Goal: Transaction & Acquisition: Complete application form

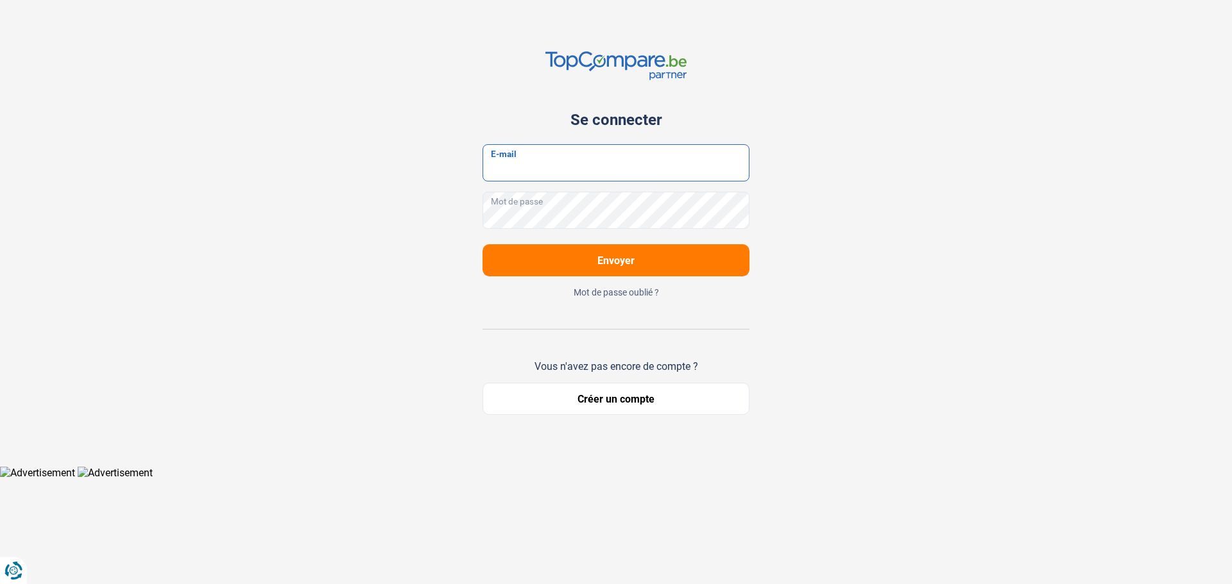
type input "[EMAIL_ADDRESS][DOMAIN_NAME]"
click at [588, 275] on button "Envoyer" at bounding box center [615, 260] width 267 height 32
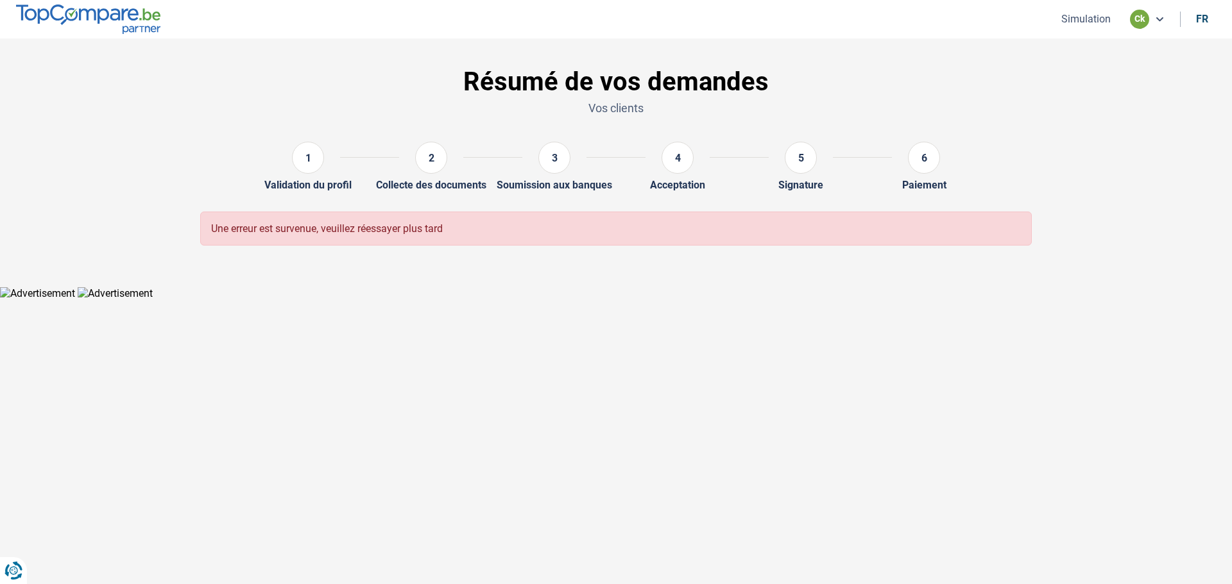
click at [1085, 19] on button "Simulation" at bounding box center [1085, 18] width 57 height 13
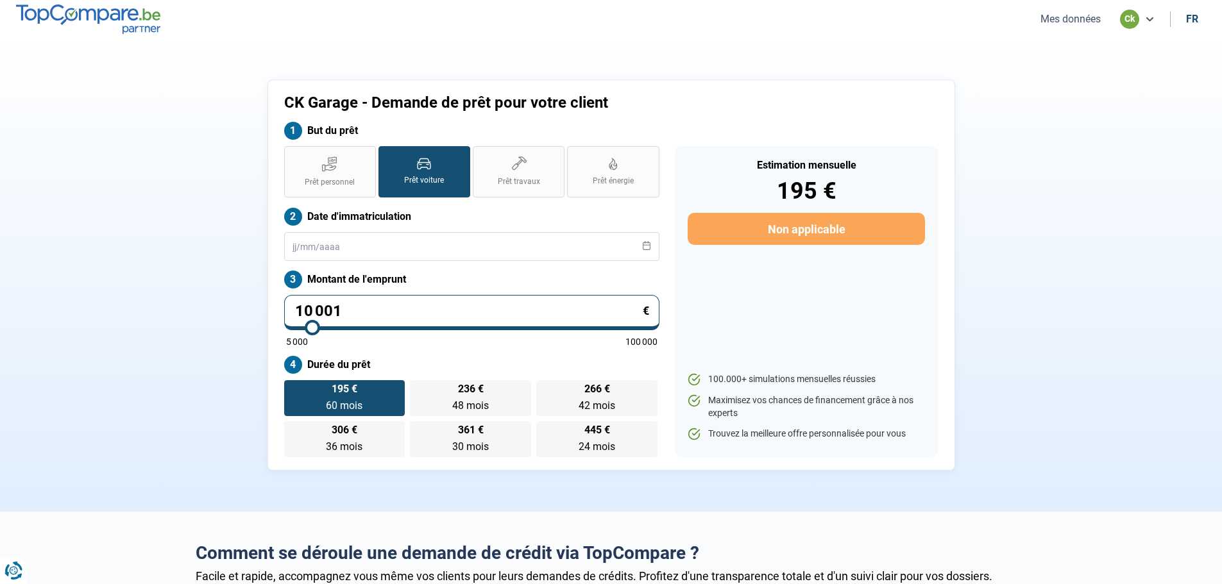
click at [395, 315] on input "10 001" at bounding box center [471, 312] width 375 height 35
drag, startPoint x: 357, startPoint y: 309, endPoint x: 268, endPoint y: 301, distance: 90.2
click at [268, 301] on div "CK Garage - Demande de prêt pour votre client But du prêt Prêt personnel Prêt v…" at bounding box center [612, 275] width 688 height 391
type input "6"
type input "5000"
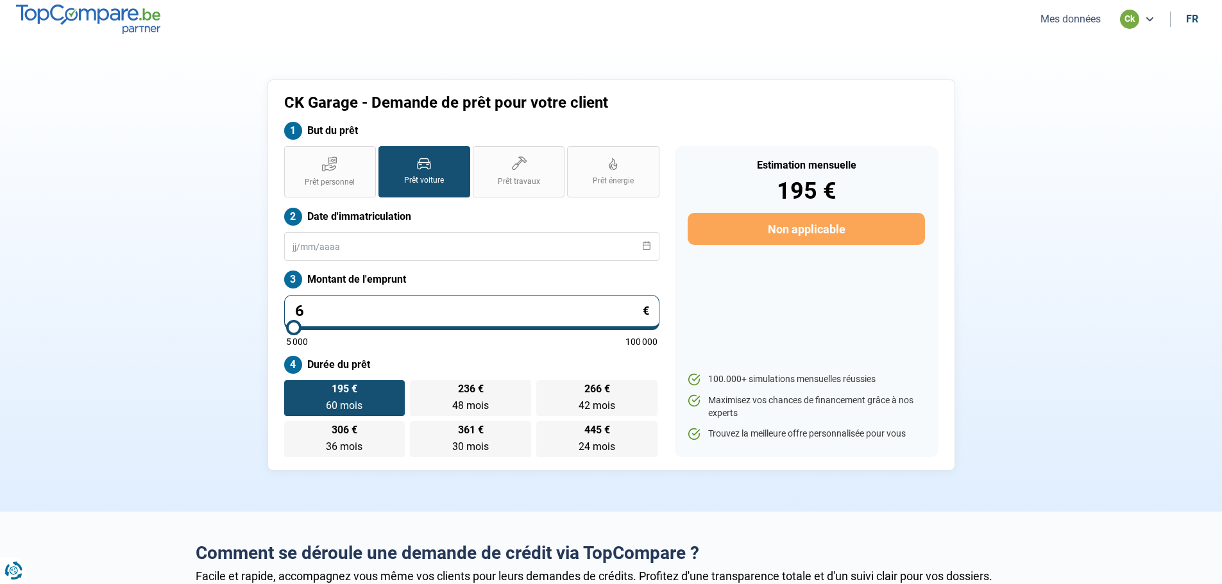
type input "60"
type input "5000"
type input "600"
type input "5000"
type input "6 000"
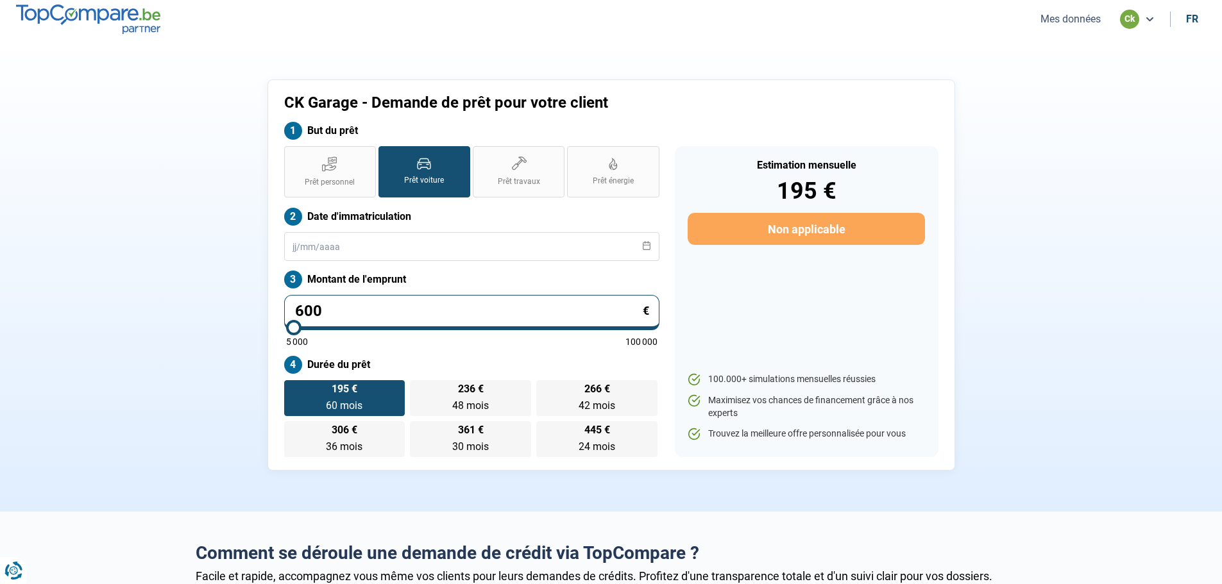
type input "6000"
type input "6 000"
radio input "true"
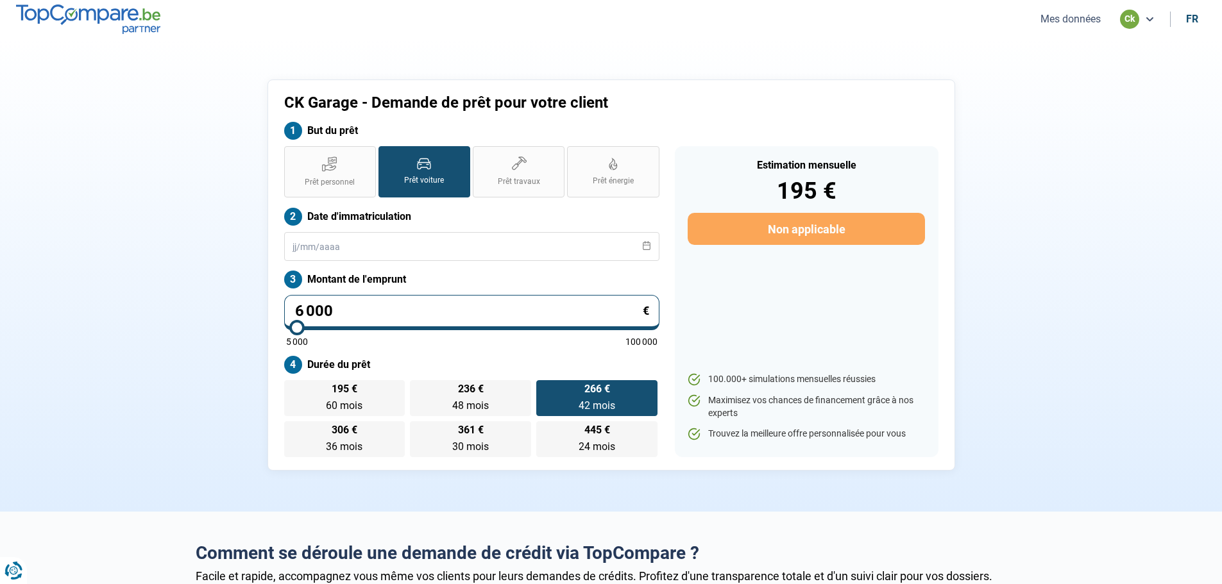
click at [148, 223] on section "CK Garage - Demande de prêt pour votre client But du prêt Prêt personnel Prêt v…" at bounding box center [611, 274] width 1222 height 473
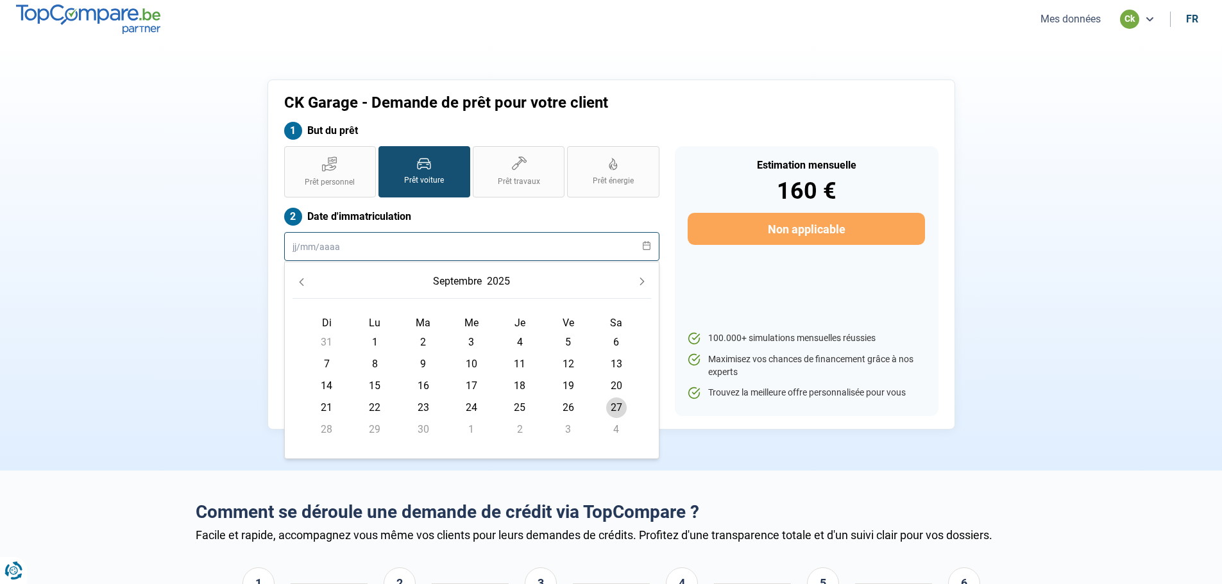
click at [390, 248] on input "text" at bounding box center [471, 246] width 375 height 29
click at [421, 346] on span "2" at bounding box center [423, 342] width 21 height 21
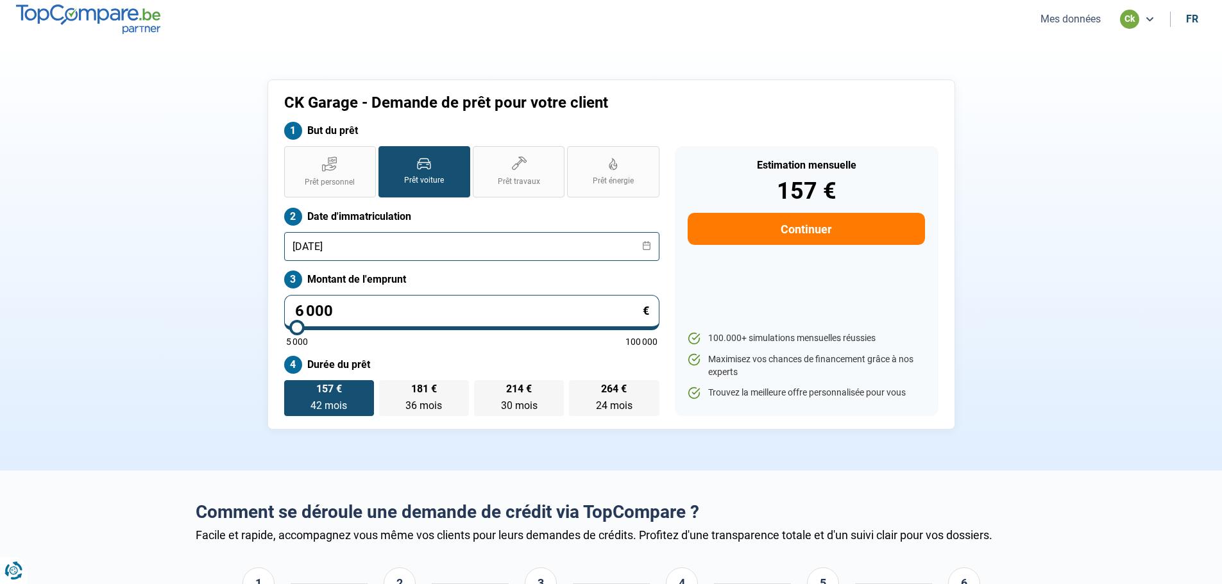
click at [654, 248] on input "[DATE]" at bounding box center [471, 246] width 375 height 29
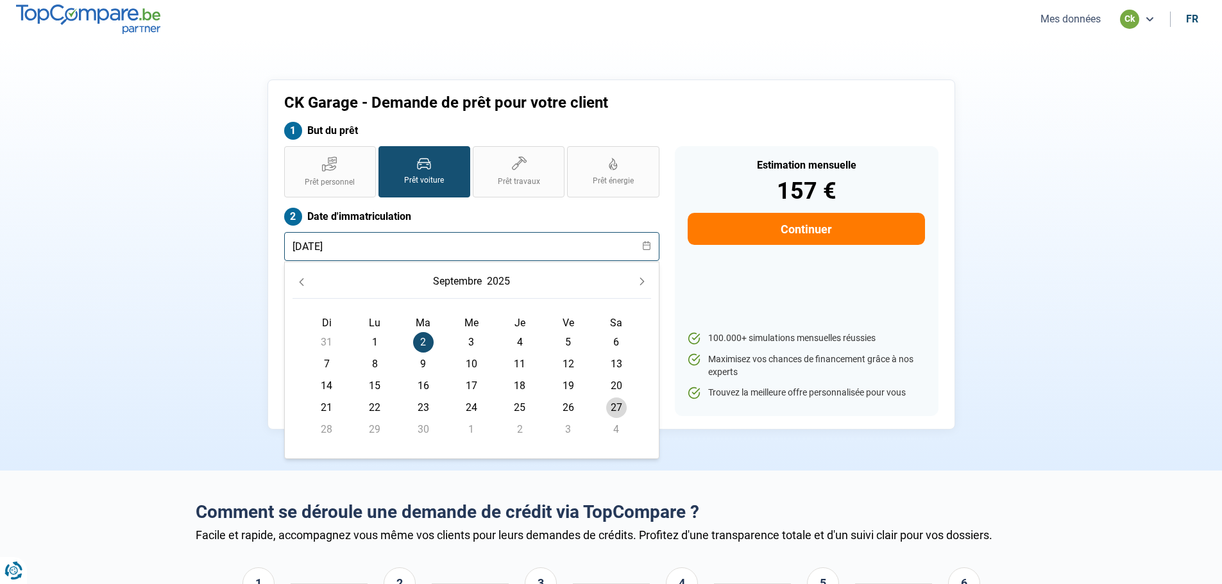
scroll to position [64, 0]
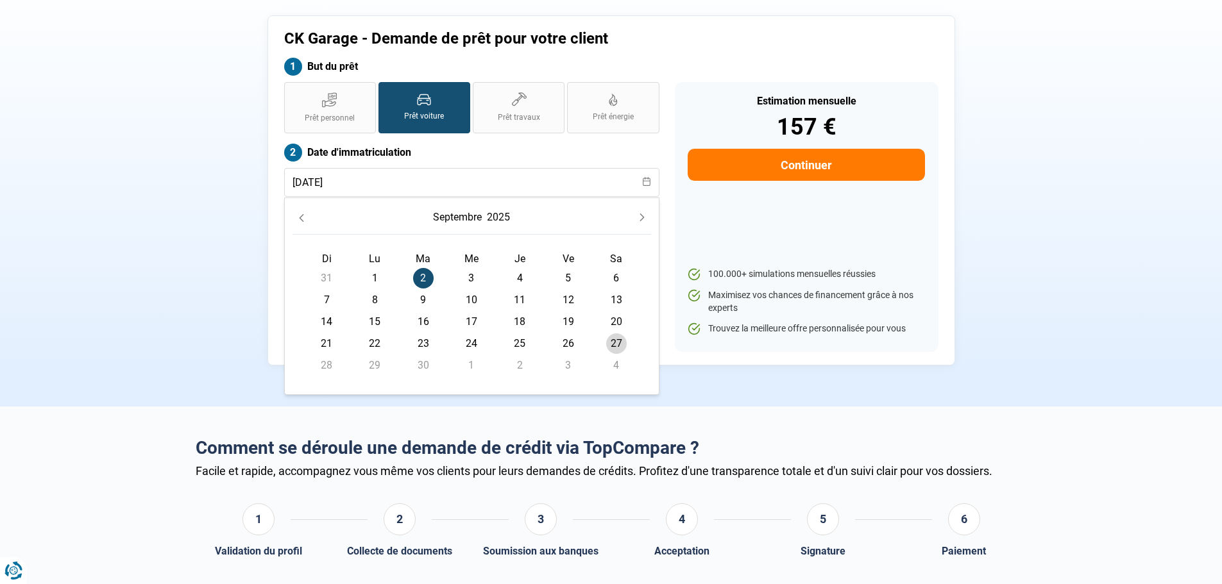
click at [302, 218] on icon "Previous Month" at bounding box center [301, 218] width 9 height 9
click at [649, 193] on input "[DATE]" at bounding box center [471, 182] width 375 height 29
click at [776, 207] on div "Estimation mensuelle 157 € Continuer 100.000+ simulations mensuelles réussies M…" at bounding box center [807, 217] width 264 height 270
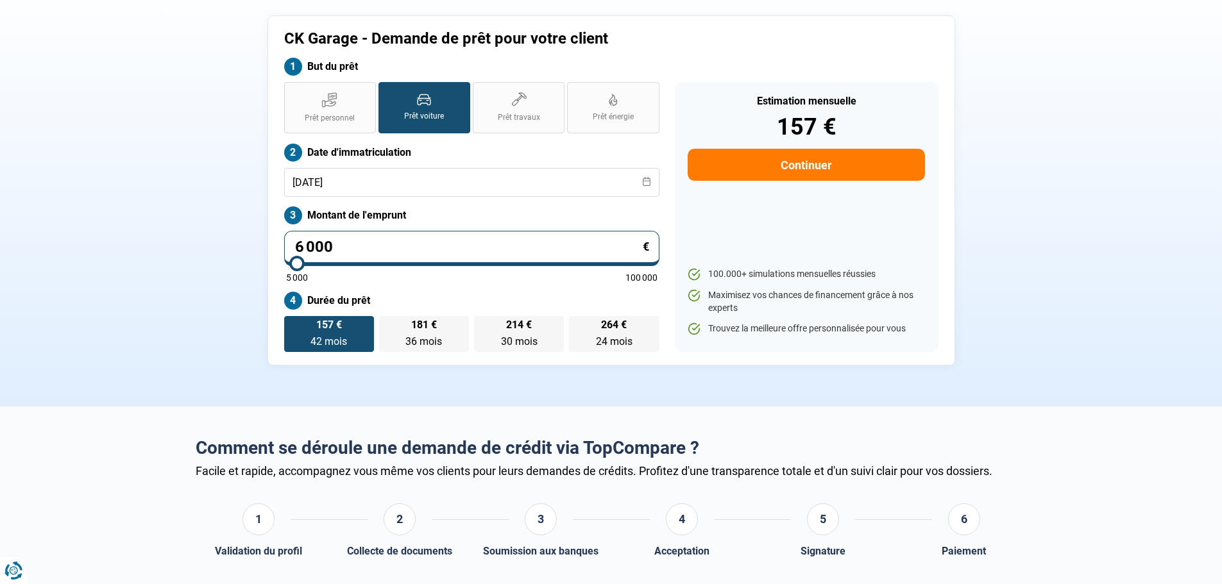
click at [786, 218] on div "Estimation mensuelle 157 € Continuer 100.000+ simulations mensuelles réussies M…" at bounding box center [807, 217] width 264 height 270
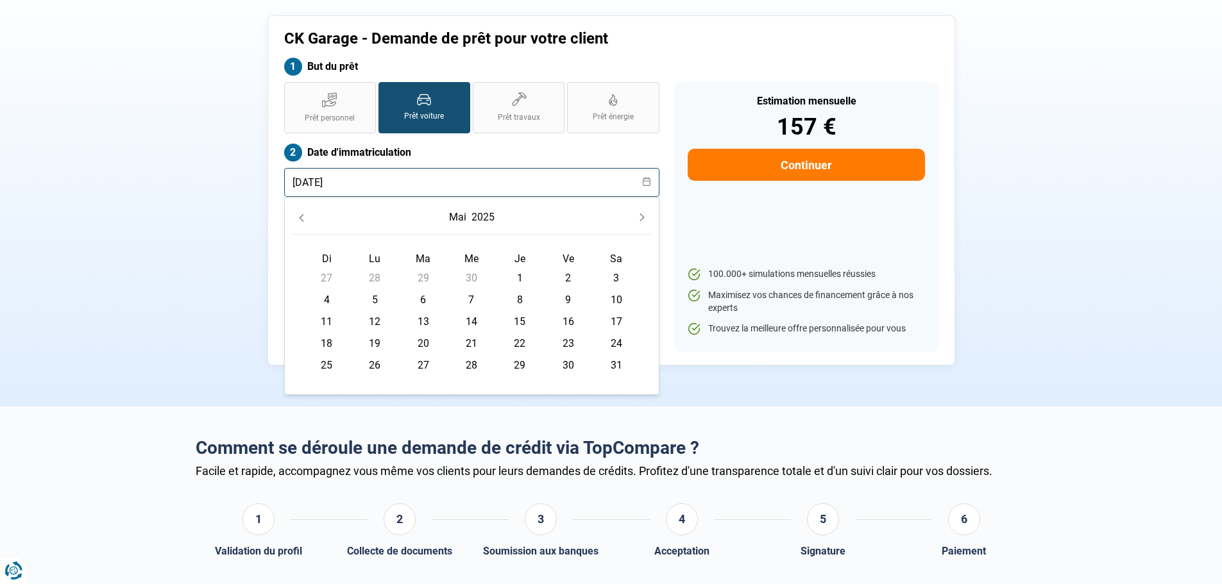
click at [384, 186] on input "[DATE]" at bounding box center [471, 182] width 375 height 29
type input "[DATE]"
click at [649, 182] on icon at bounding box center [647, 181] width 8 height 9
click at [380, 181] on input "[DATE]" at bounding box center [471, 182] width 375 height 29
click at [305, 216] on icon "Previous Month" at bounding box center [301, 218] width 9 height 9
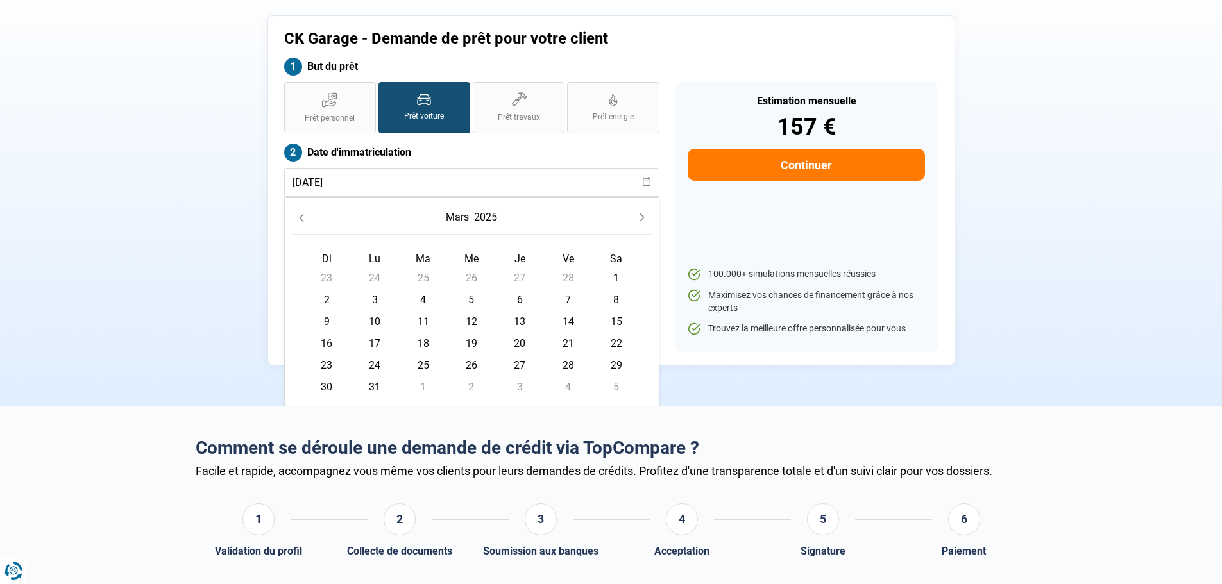
click at [305, 216] on icon "Previous Month" at bounding box center [301, 218] width 9 height 9
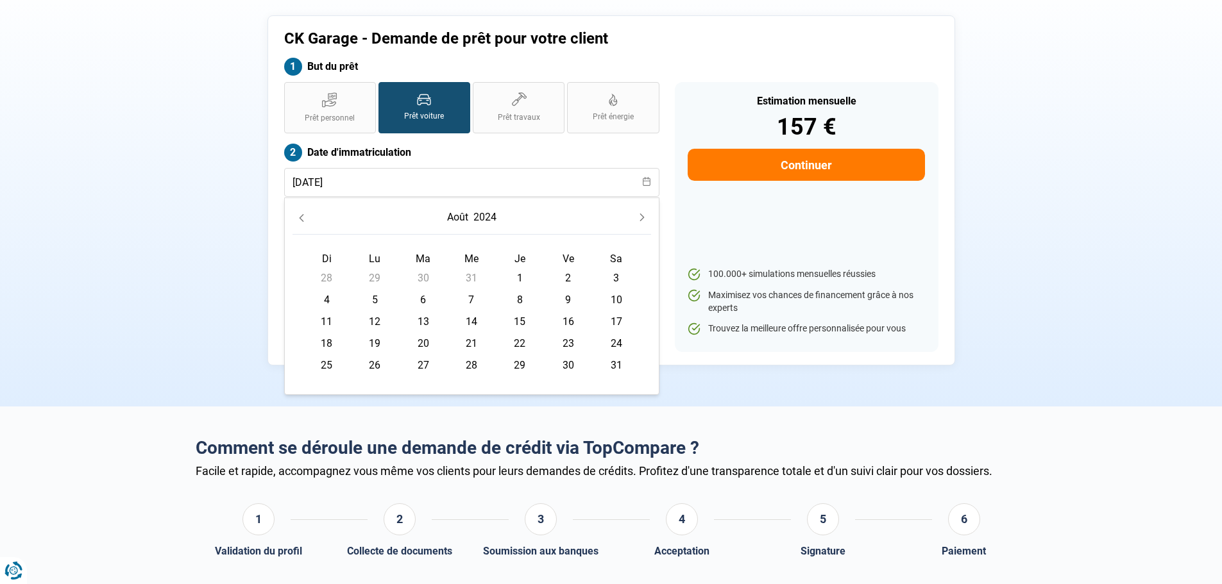
click at [305, 216] on icon "Previous Month" at bounding box center [301, 218] width 9 height 9
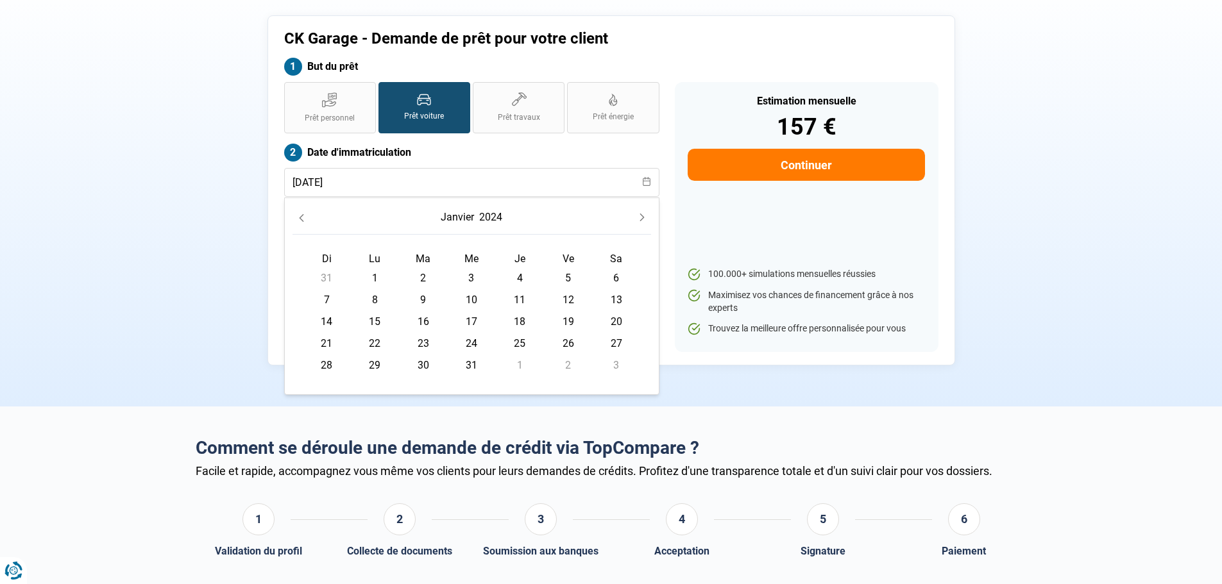
click at [305, 216] on icon "Previous Month" at bounding box center [301, 218] width 9 height 9
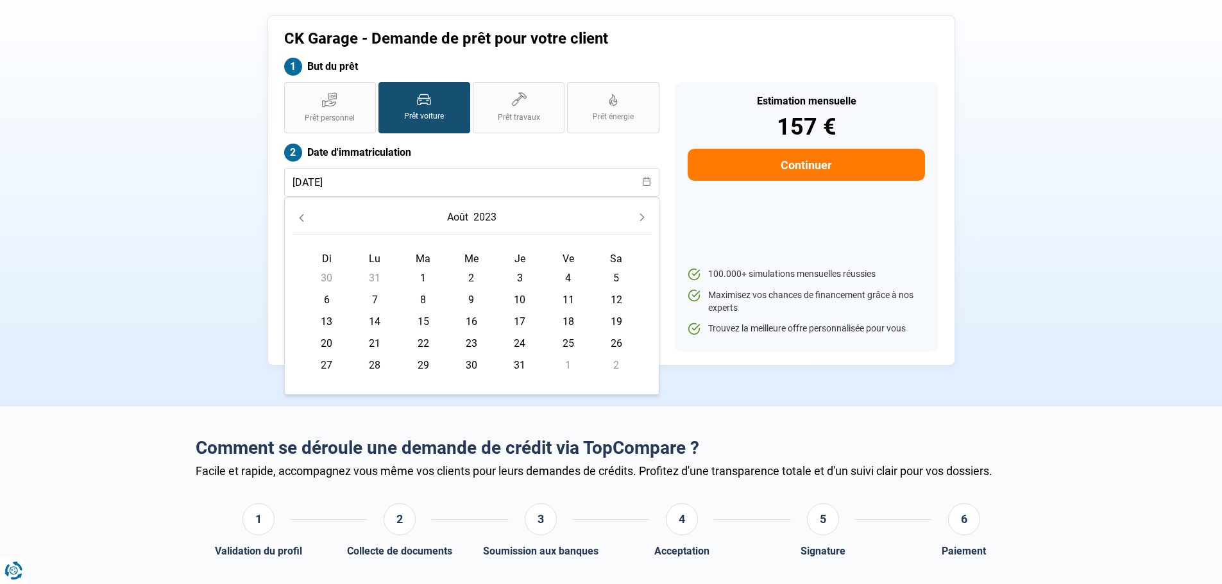
click at [305, 216] on icon "Previous Month" at bounding box center [301, 218] width 9 height 9
click at [298, 216] on icon "Previous Month" at bounding box center [301, 218] width 9 height 9
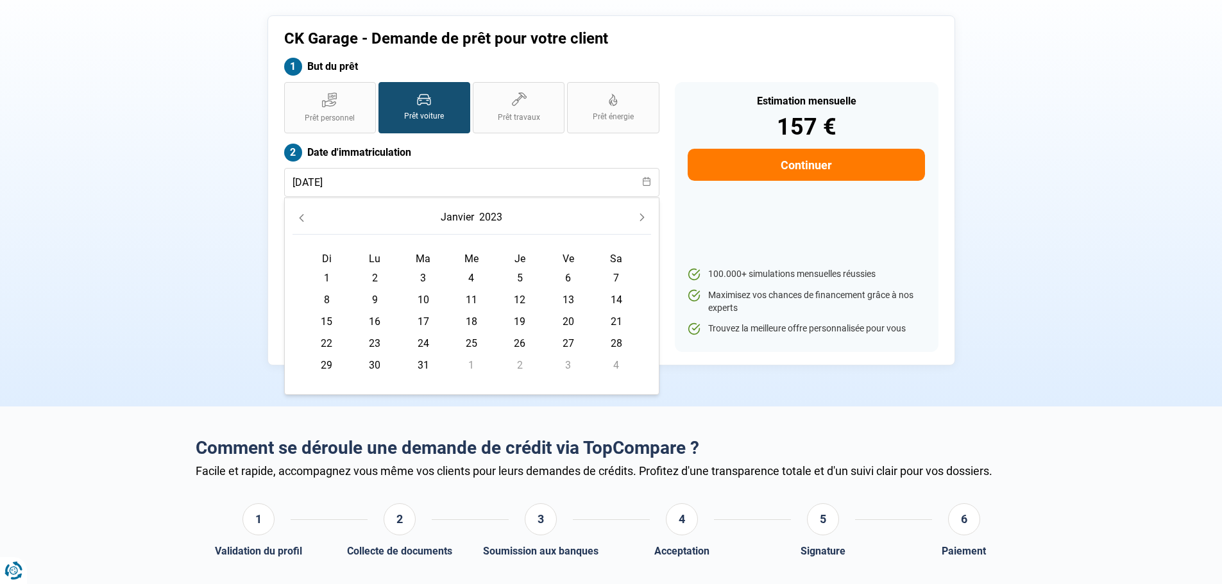
click at [298, 216] on icon "Previous Month" at bounding box center [301, 218] width 9 height 9
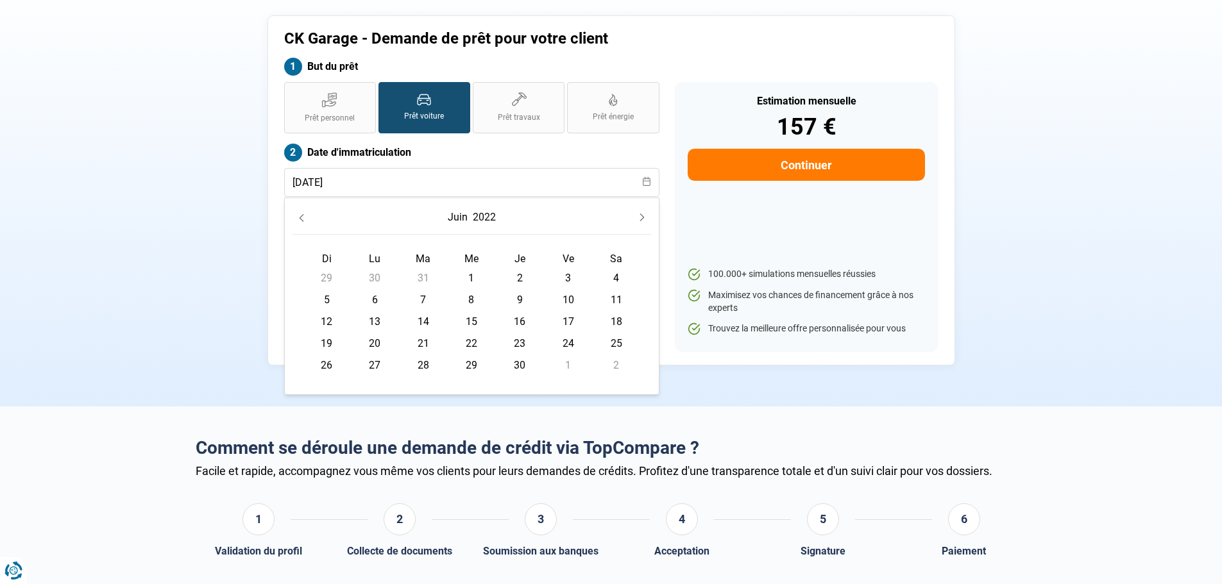
click at [298, 216] on icon "Previous Month" at bounding box center [301, 218] width 9 height 9
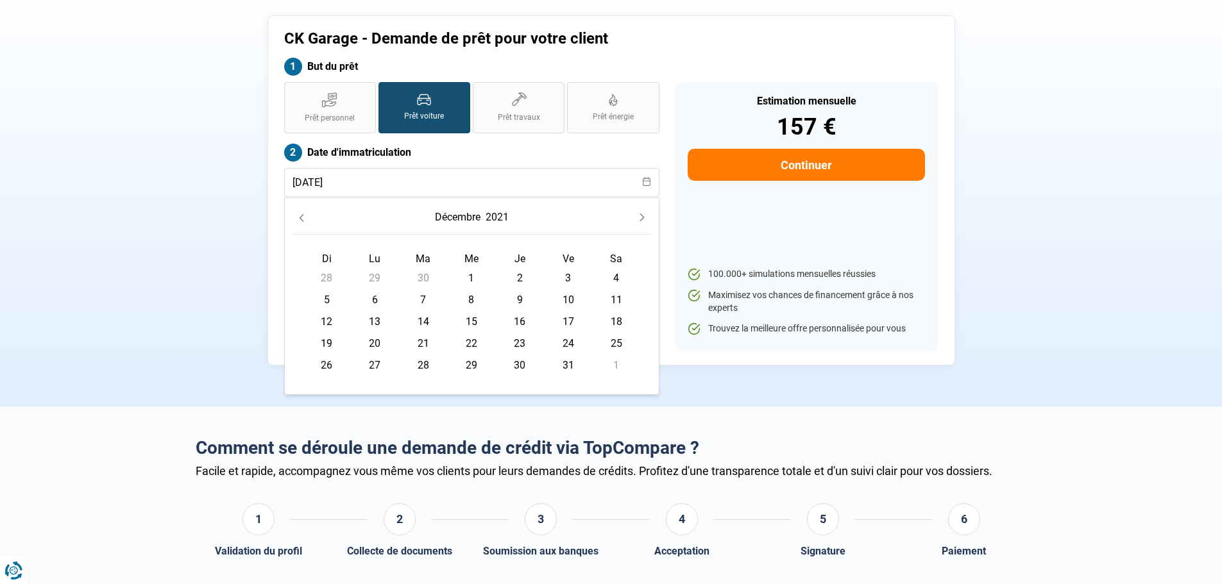
click at [298, 216] on icon "Previous Month" at bounding box center [301, 218] width 9 height 9
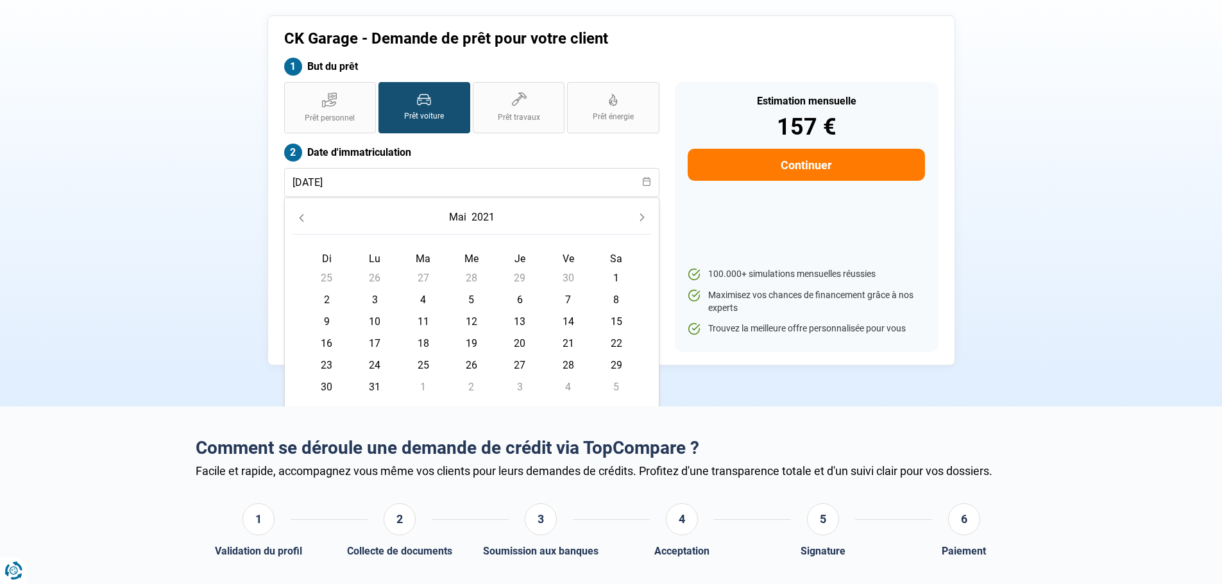
click at [298, 216] on icon "Previous Month" at bounding box center [301, 218] width 9 height 9
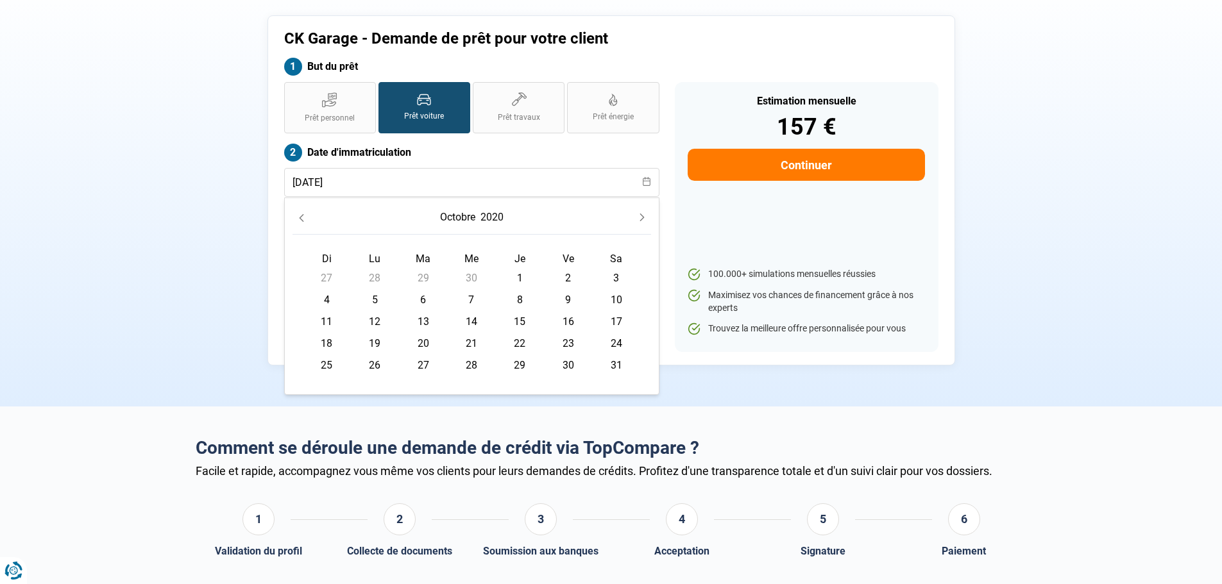
click at [298, 216] on icon "Previous Month" at bounding box center [301, 218] width 9 height 9
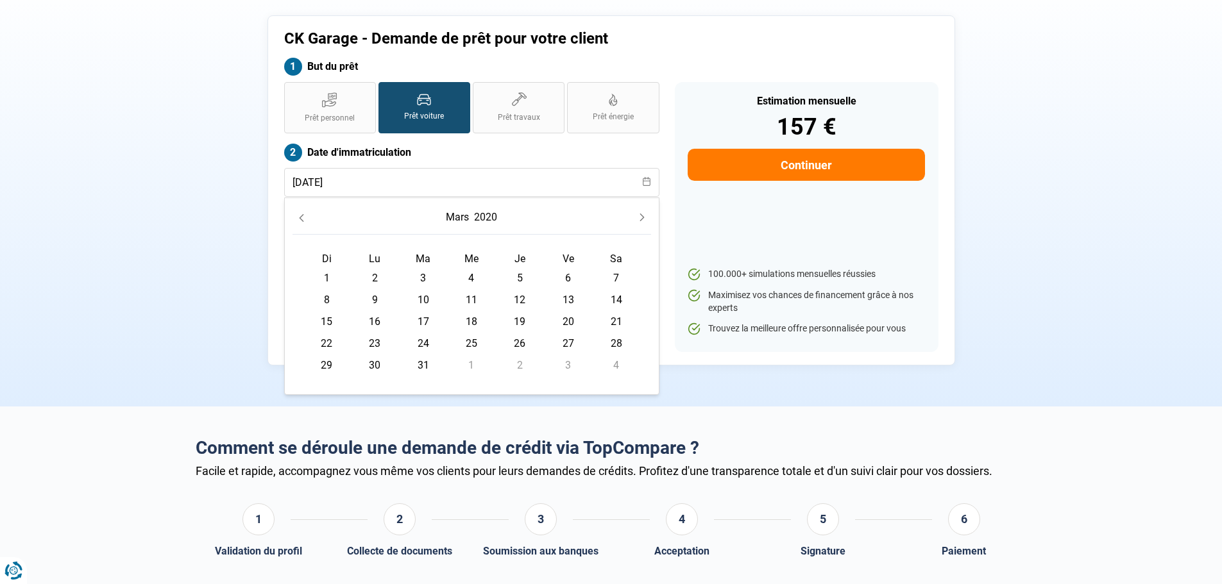
click at [298, 216] on icon "Previous Month" at bounding box center [301, 218] width 9 height 9
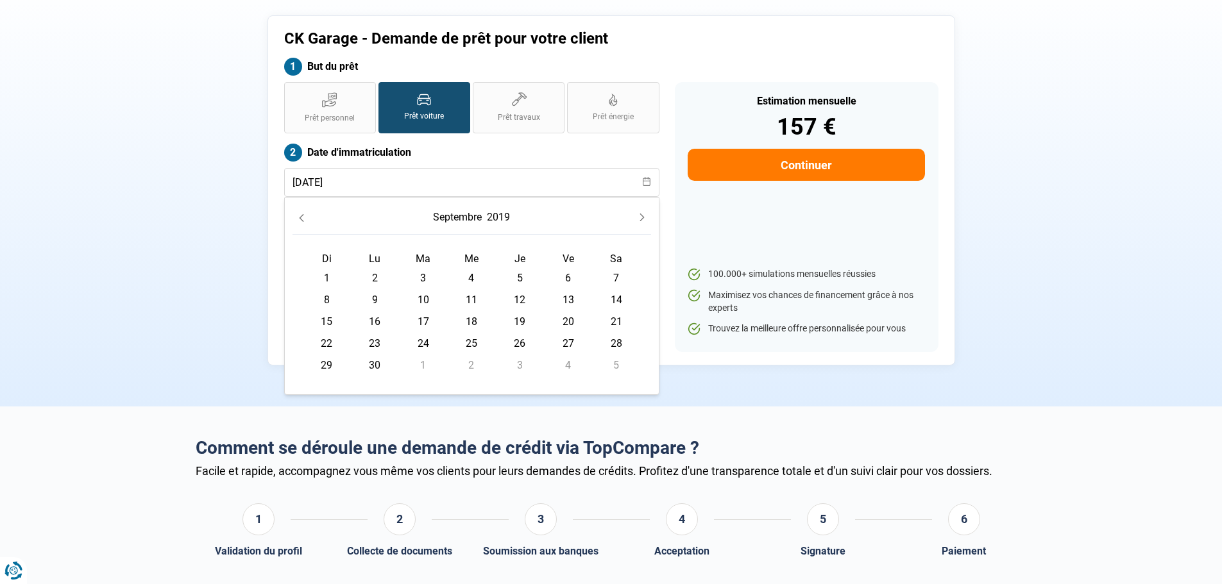
click at [298, 216] on icon "Previous Month" at bounding box center [301, 218] width 9 height 9
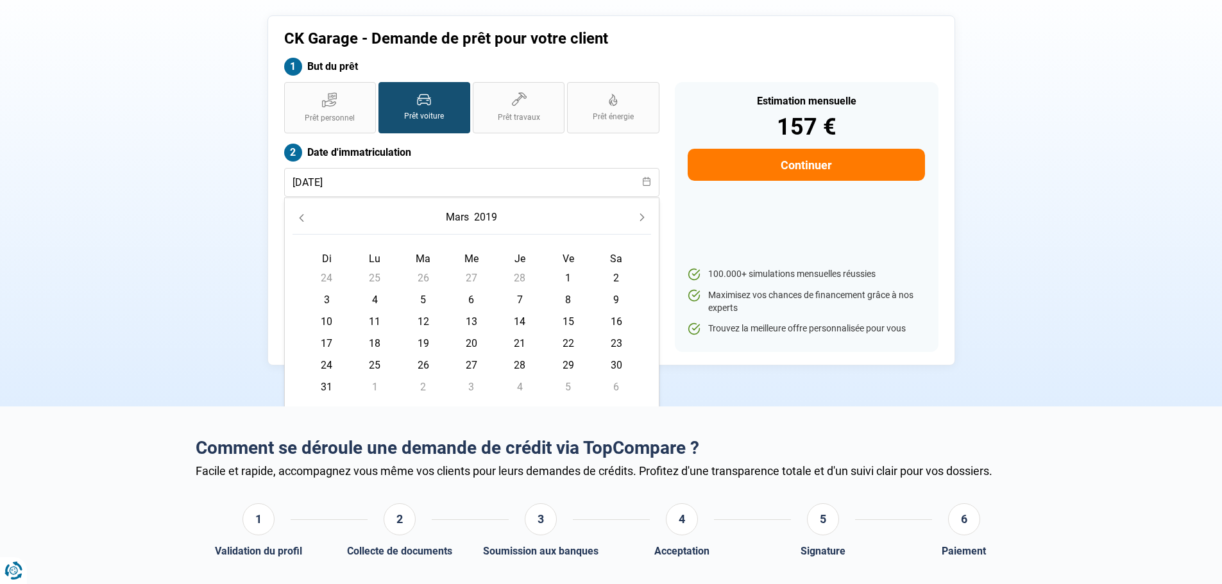
click at [298, 216] on icon "Previous Month" at bounding box center [301, 218] width 9 height 9
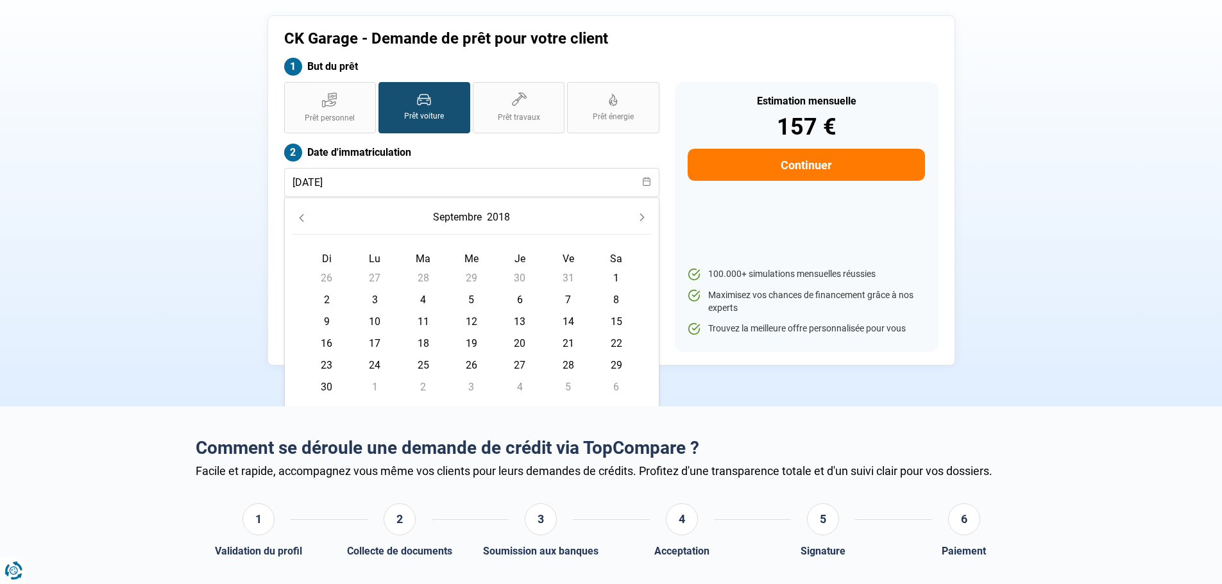
click at [298, 216] on icon "Previous Month" at bounding box center [301, 218] width 9 height 9
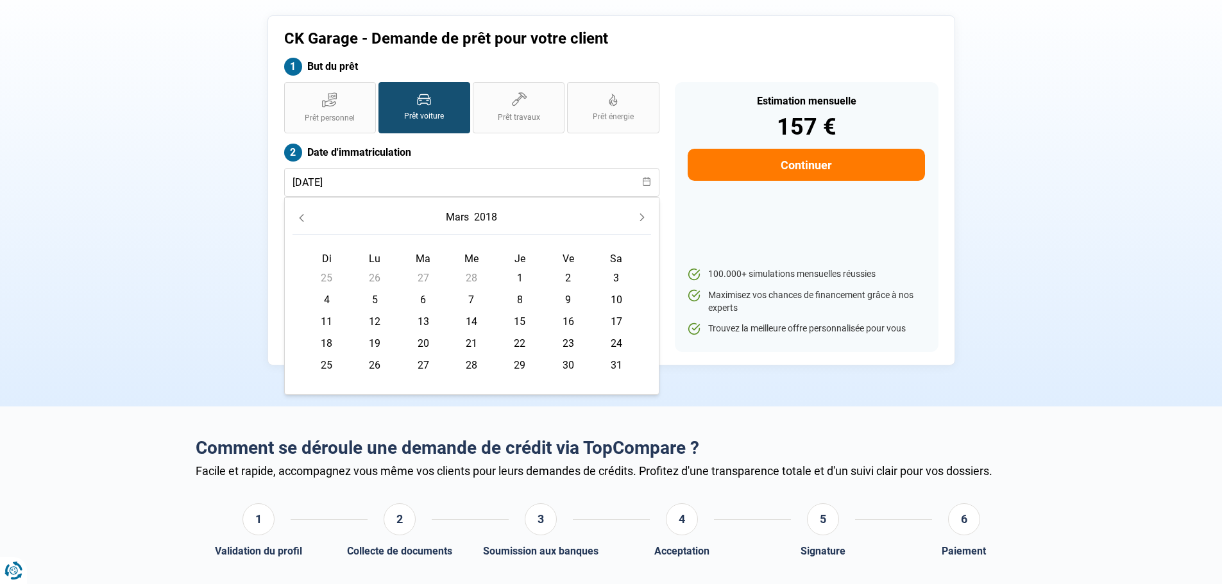
click at [298, 216] on icon "Previous Month" at bounding box center [301, 218] width 9 height 9
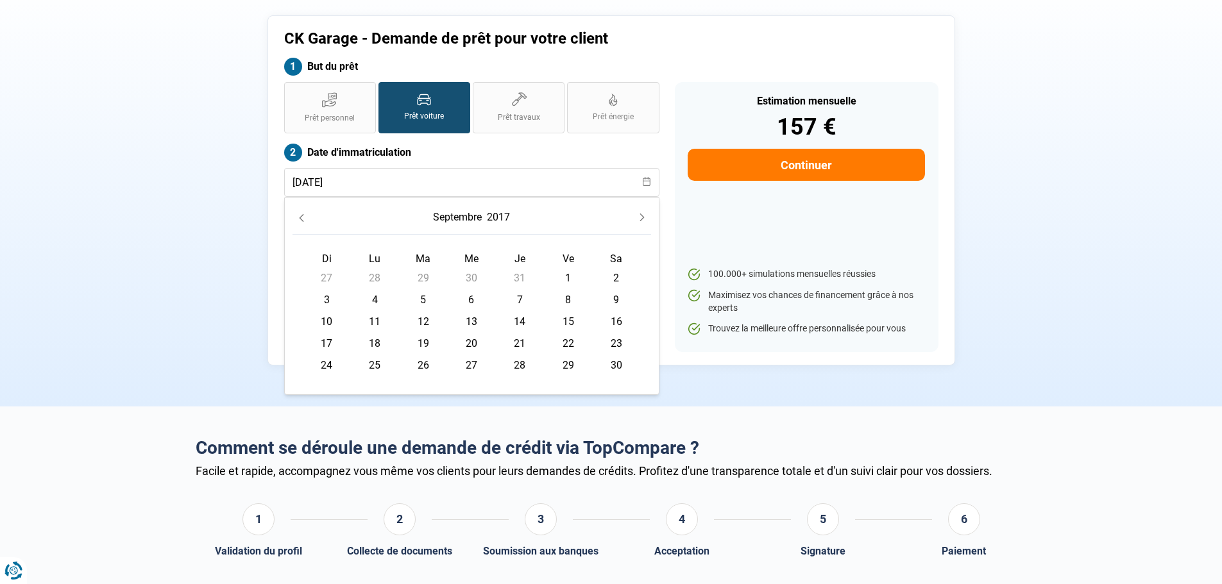
click at [298, 216] on icon "Previous Month" at bounding box center [301, 218] width 9 height 9
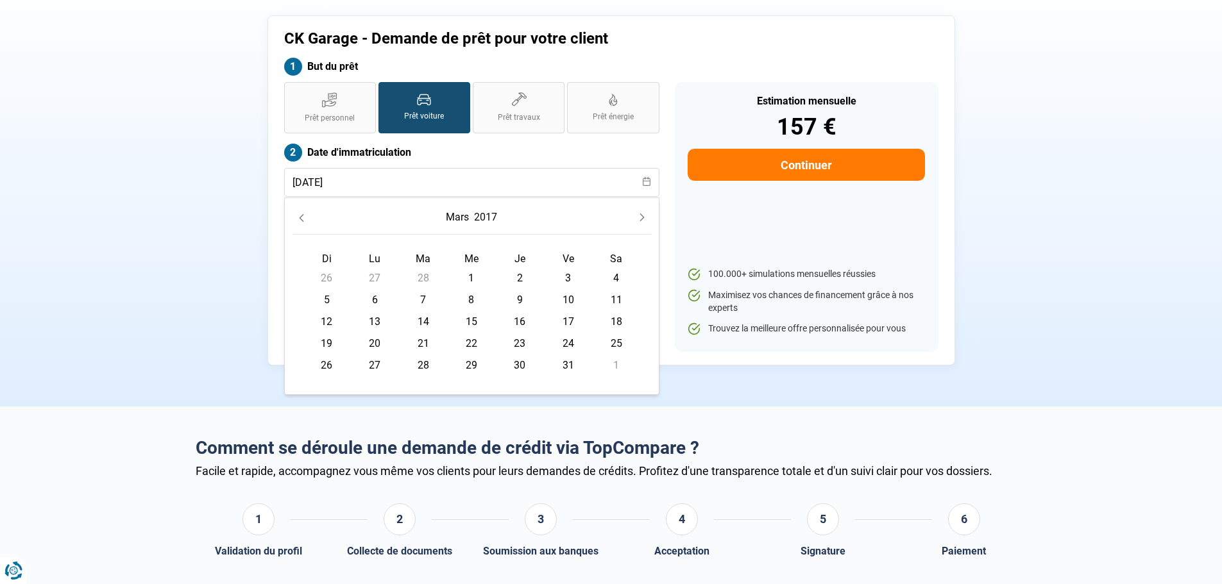
click at [298, 216] on icon "Previous Month" at bounding box center [301, 218] width 9 height 9
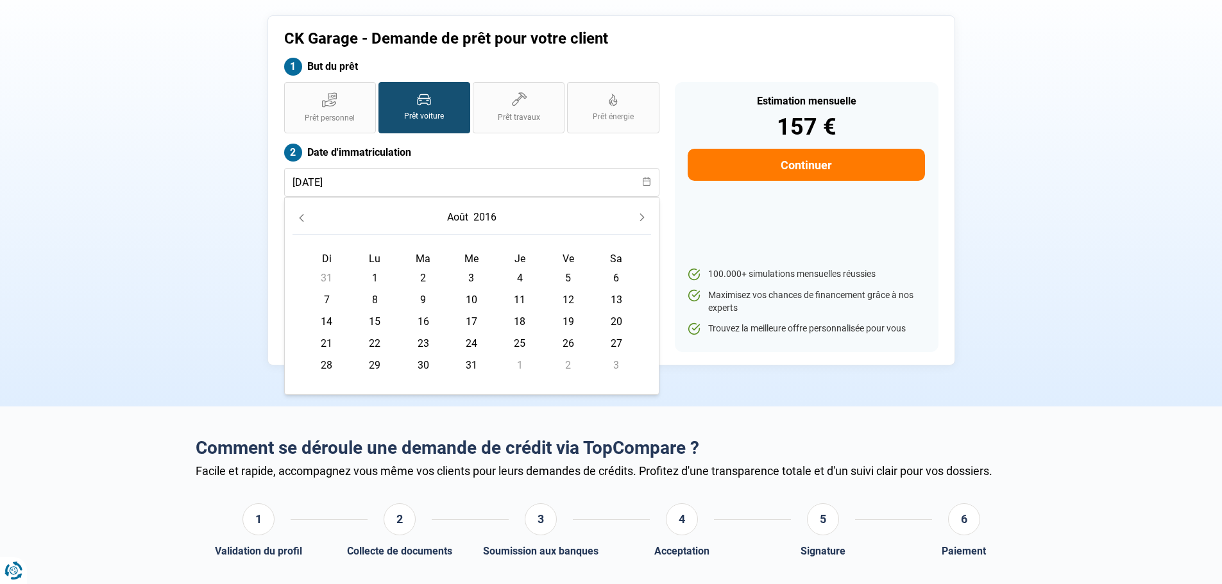
click at [298, 216] on icon "Previous Month" at bounding box center [301, 218] width 9 height 9
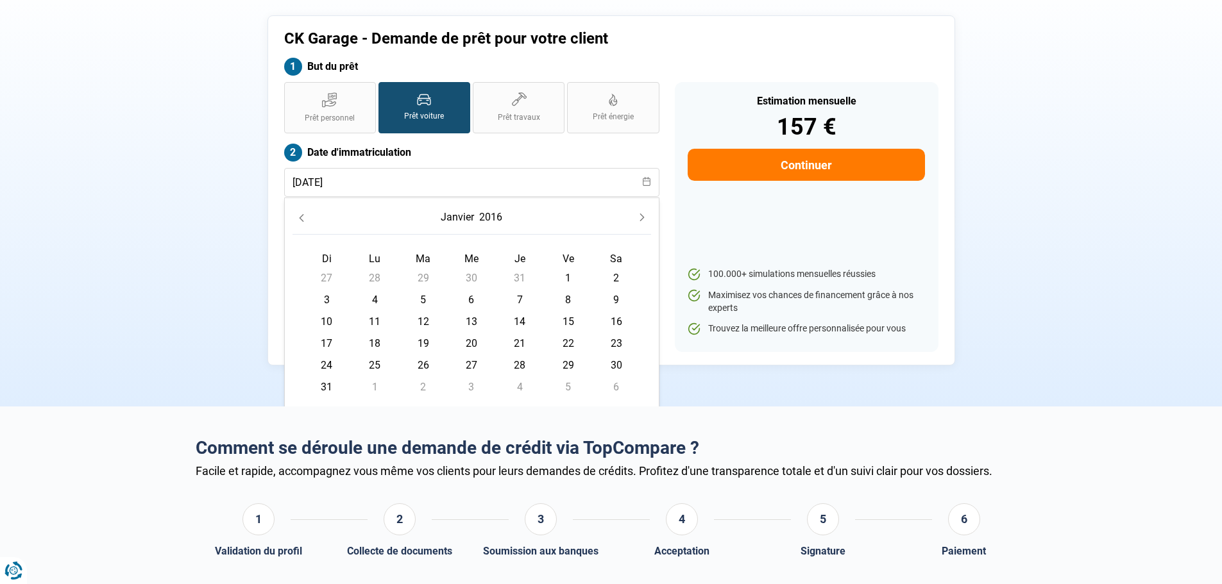
click at [298, 216] on icon "Previous Month" at bounding box center [301, 218] width 9 height 9
click at [502, 220] on button "2015" at bounding box center [497, 217] width 28 height 23
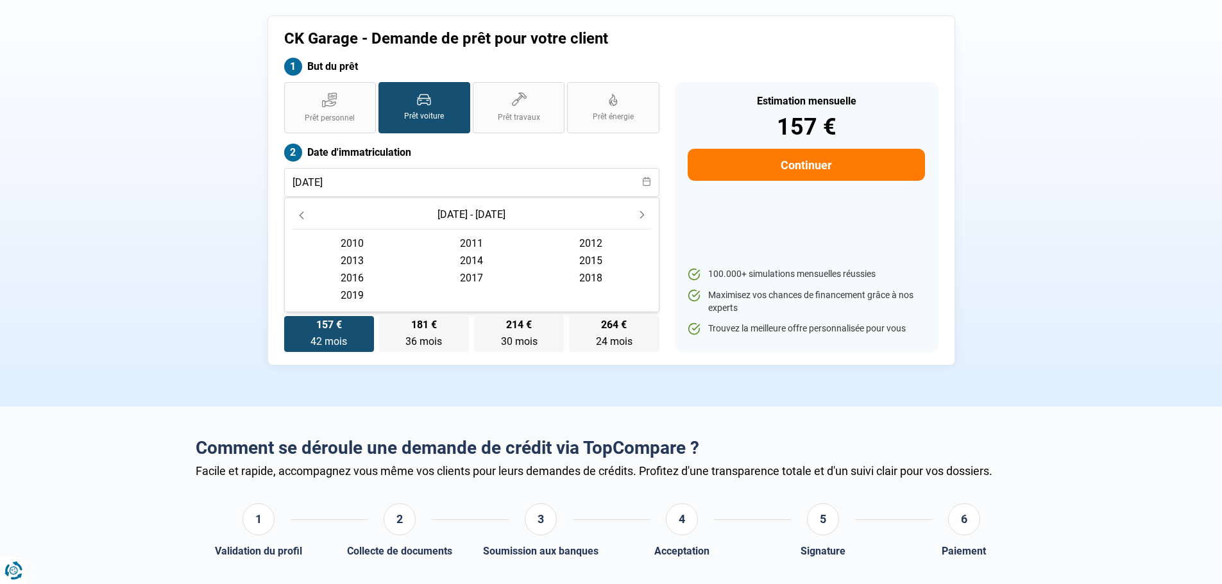
click at [611, 257] on span "2015" at bounding box center [590, 260] width 119 height 17
click at [457, 300] on span "novembre" at bounding box center [471, 300] width 119 height 17
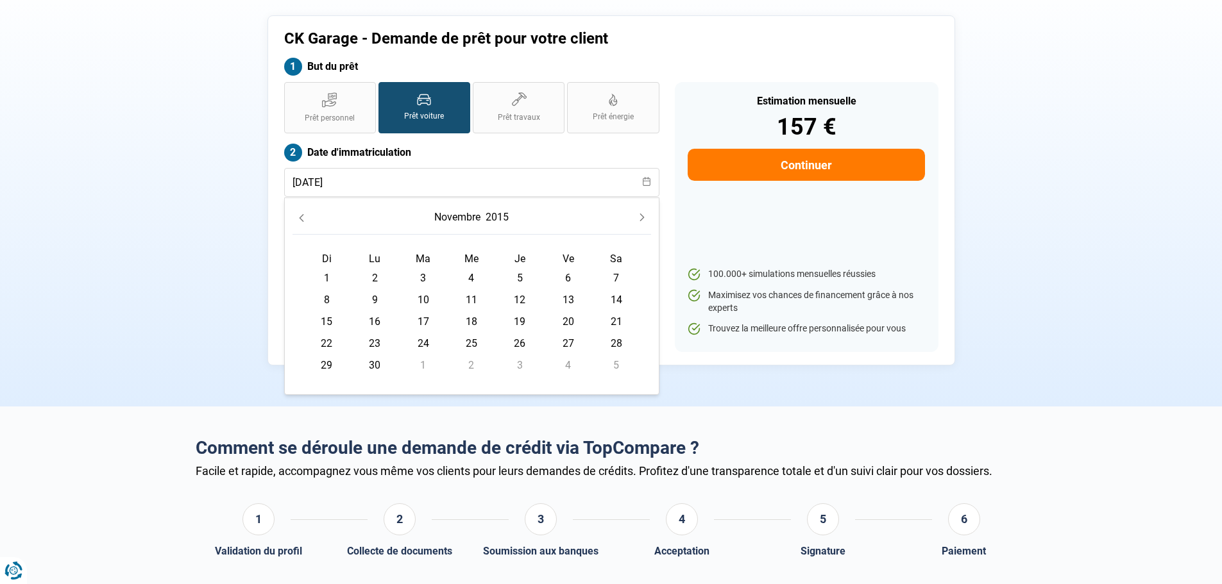
click at [479, 210] on button "novembre" at bounding box center [457, 217] width 51 height 23
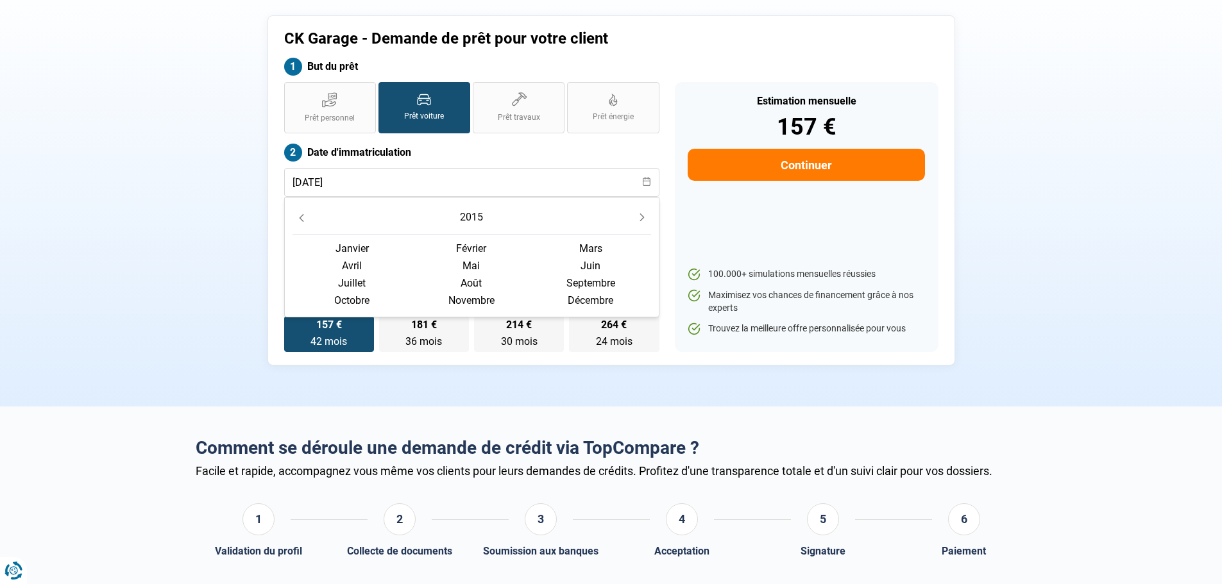
click at [487, 300] on span "novembre" at bounding box center [471, 300] width 119 height 17
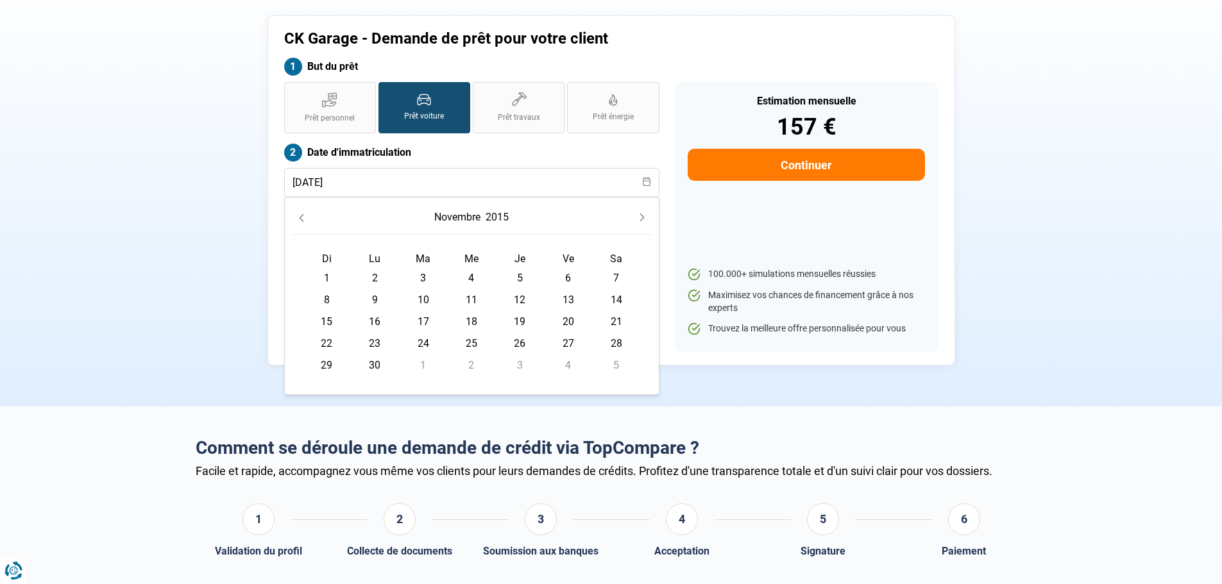
click at [192, 287] on div "CK Garage - Demande de prêt pour votre client But du prêt Prêt personnel Prêt v…" at bounding box center [611, 190] width 847 height 350
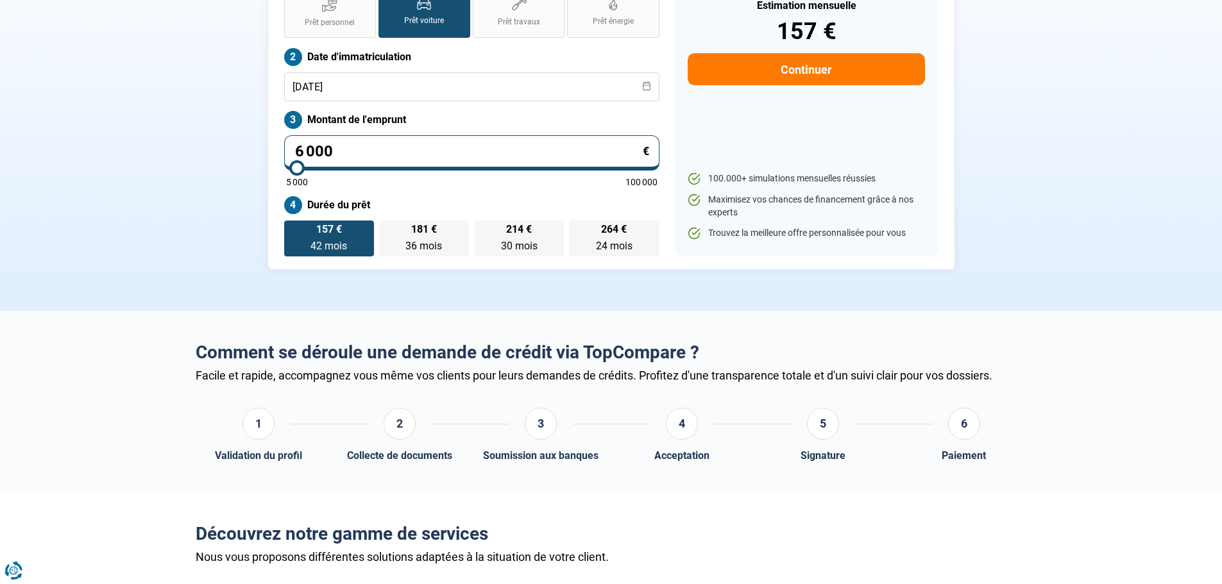
scroll to position [128, 0]
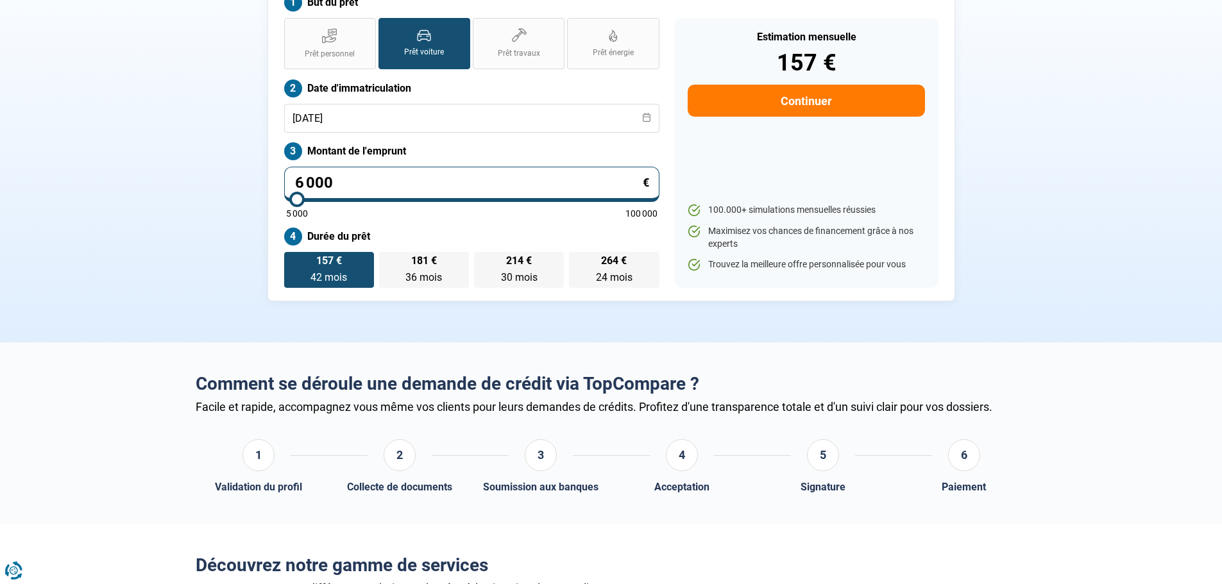
click at [836, 98] on button "Continuer" at bounding box center [806, 101] width 237 height 32
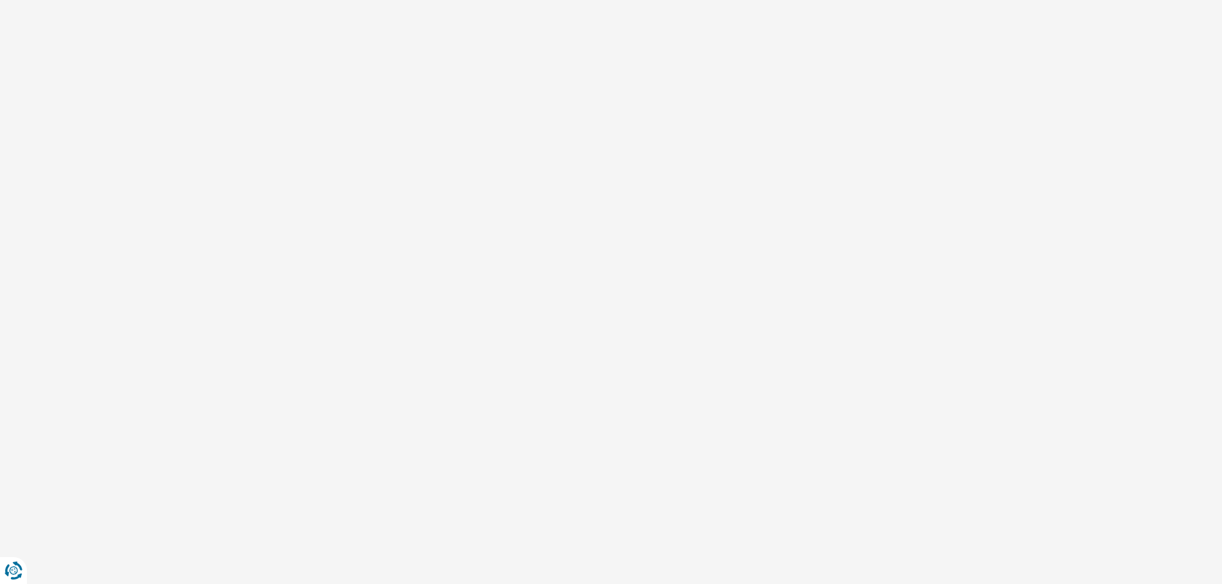
scroll to position [18, 0]
select select "32"
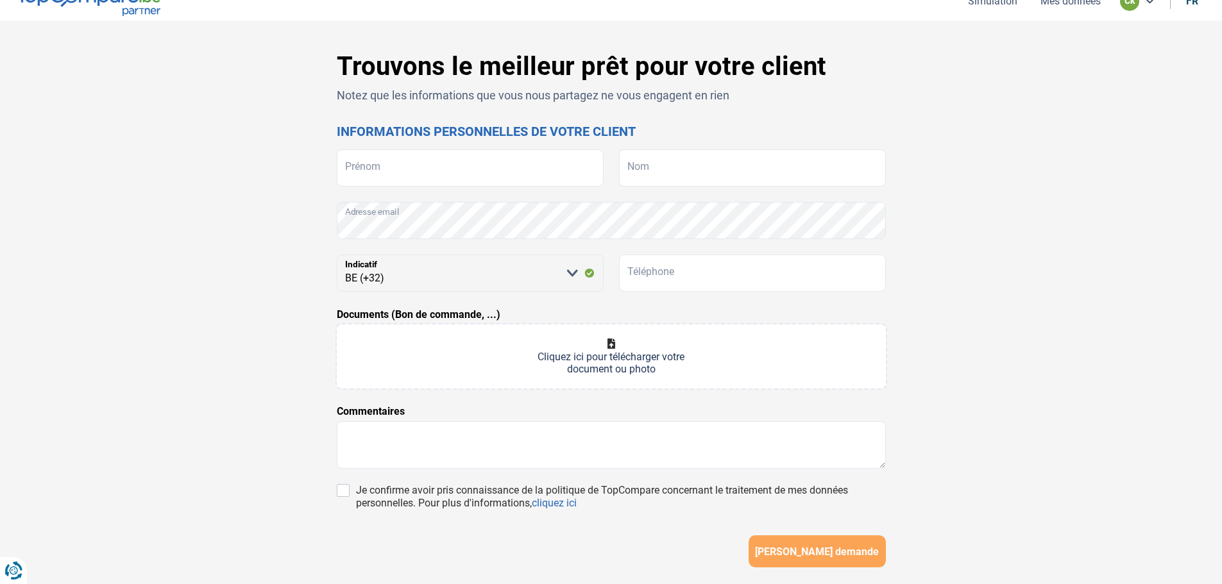
scroll to position [0, 0]
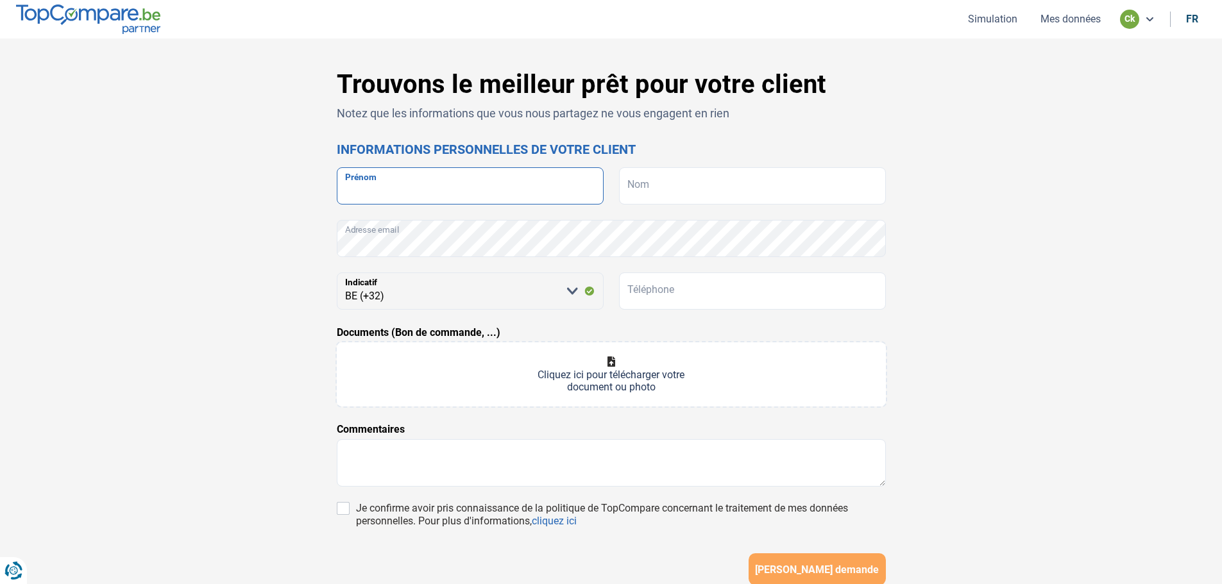
click at [387, 198] on input "Prénom" at bounding box center [470, 185] width 267 height 37
type input "l"
type input "[PERSON_NAME]"
click at [691, 180] on input "Nom" at bounding box center [752, 185] width 267 height 37
type input "lowie"
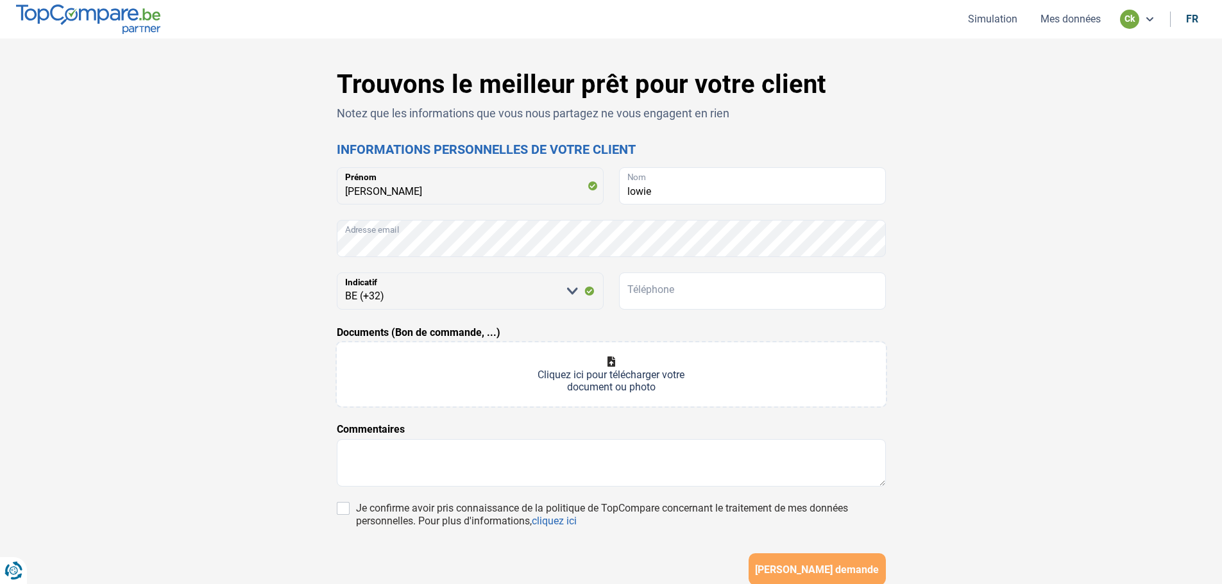
click at [994, 242] on div "Trouvons le meilleur prêt pour votre client Notez que les informations que vous…" at bounding box center [611, 362] width 847 height 587
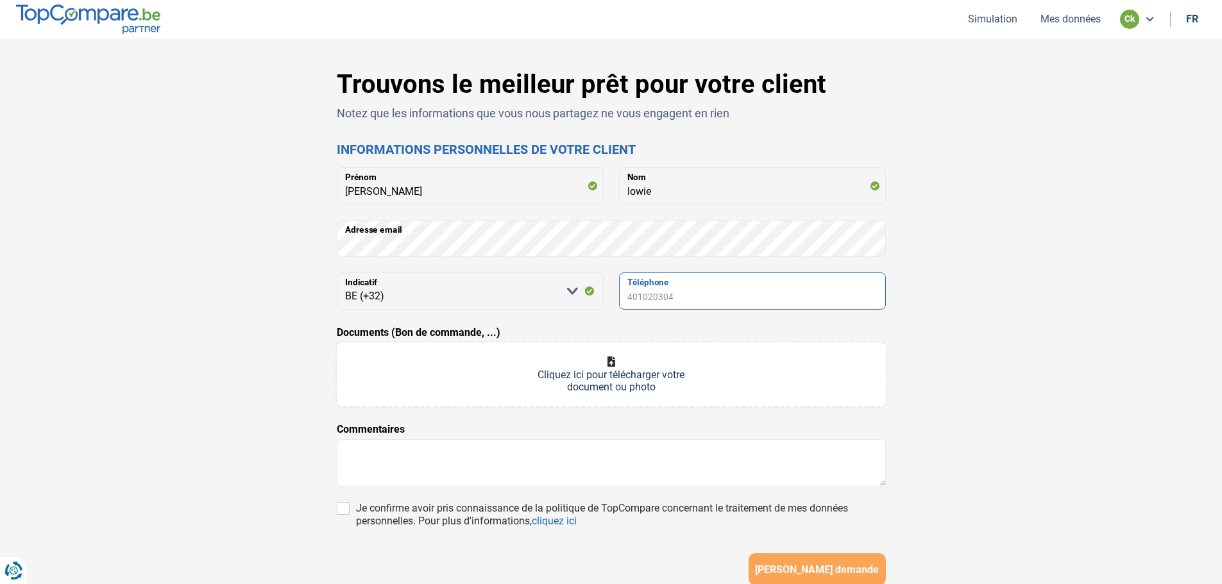
click at [656, 289] on input "Téléphone" at bounding box center [752, 291] width 267 height 37
type input "0488087580"
click at [1051, 356] on div "Trouvons le meilleur prêt pour votre client Notez que les informations que vous…" at bounding box center [611, 362] width 1222 height 649
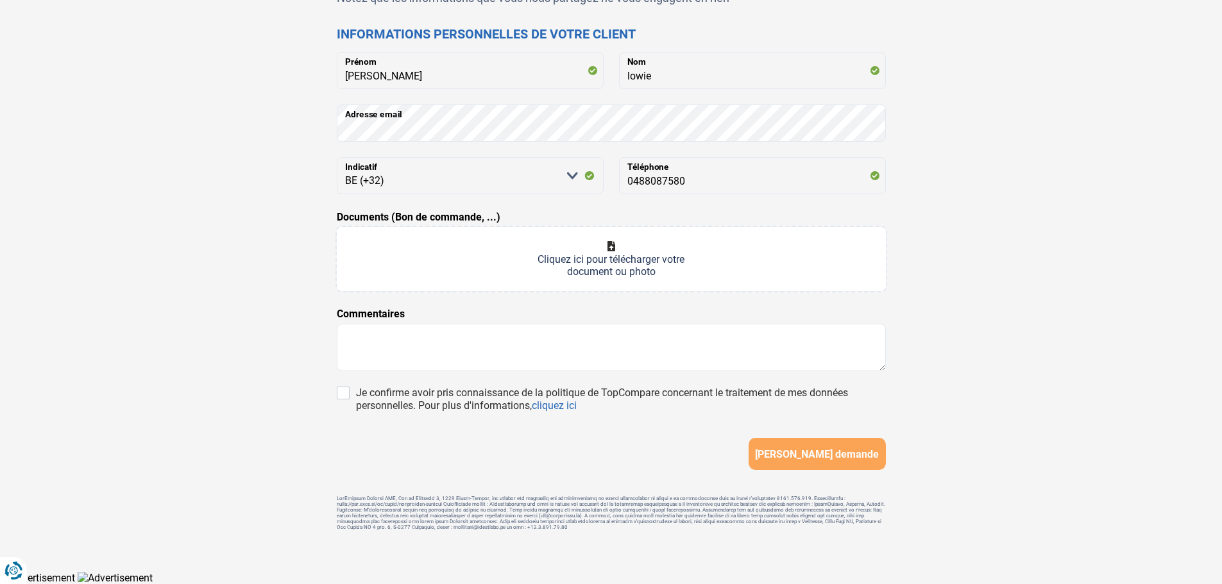
scroll to position [119, 0]
click at [341, 395] on input "Je confirme avoir pris connaissance de la politique de TopCompare concernant le…" at bounding box center [343, 393] width 13 height 13
checkbox input "true"
click at [389, 353] on textarea at bounding box center [611, 347] width 549 height 47
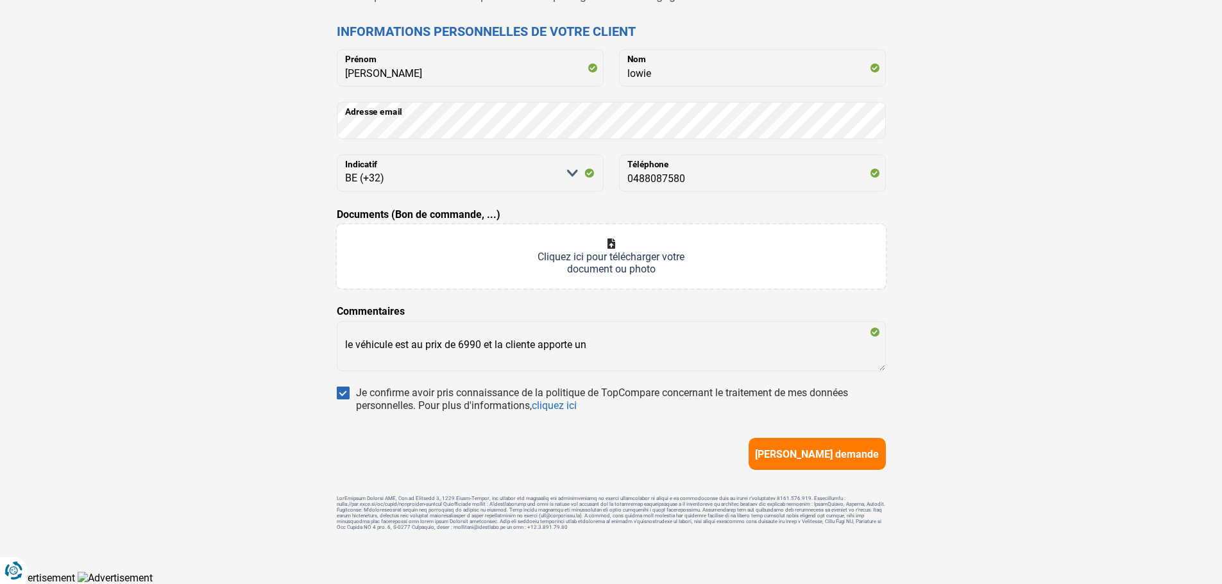
click at [1141, 189] on div "Trouvons le meilleur prêt pour votre client Notez que les informations que vous…" at bounding box center [611, 245] width 1222 height 651
click at [658, 361] on textarea "le véhicule est au prix de 6990 et la cliente apporte un" at bounding box center [611, 347] width 549 height 47
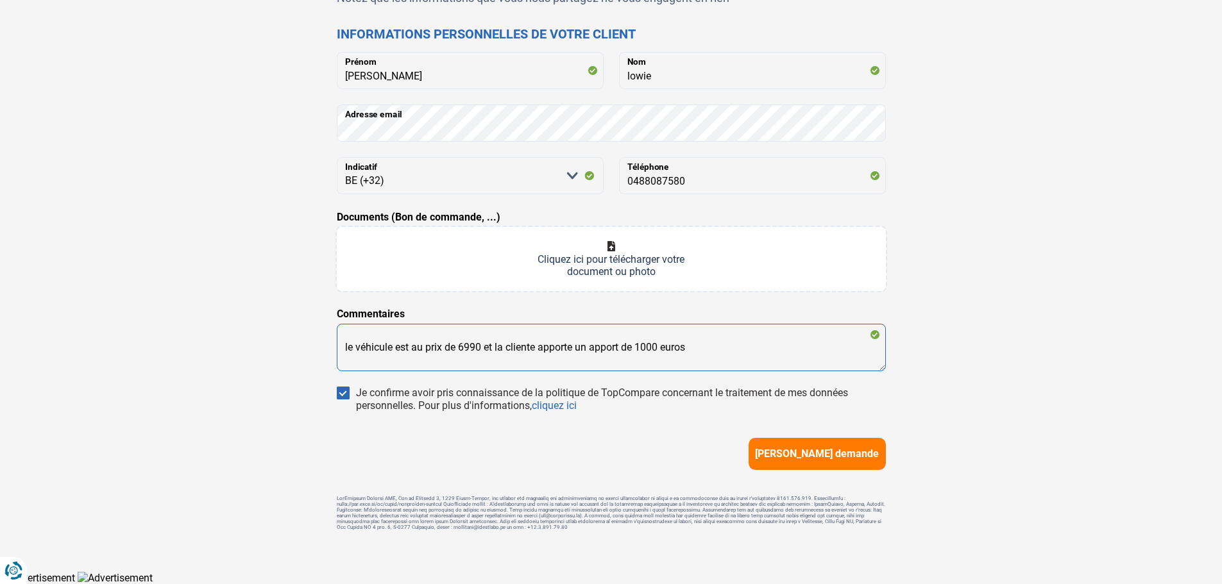
type textarea "le véhicule est au prix de 6990 et la cliente apporte un apport de 1000 euros"
click at [824, 443] on button "[PERSON_NAME] demande" at bounding box center [817, 454] width 137 height 32
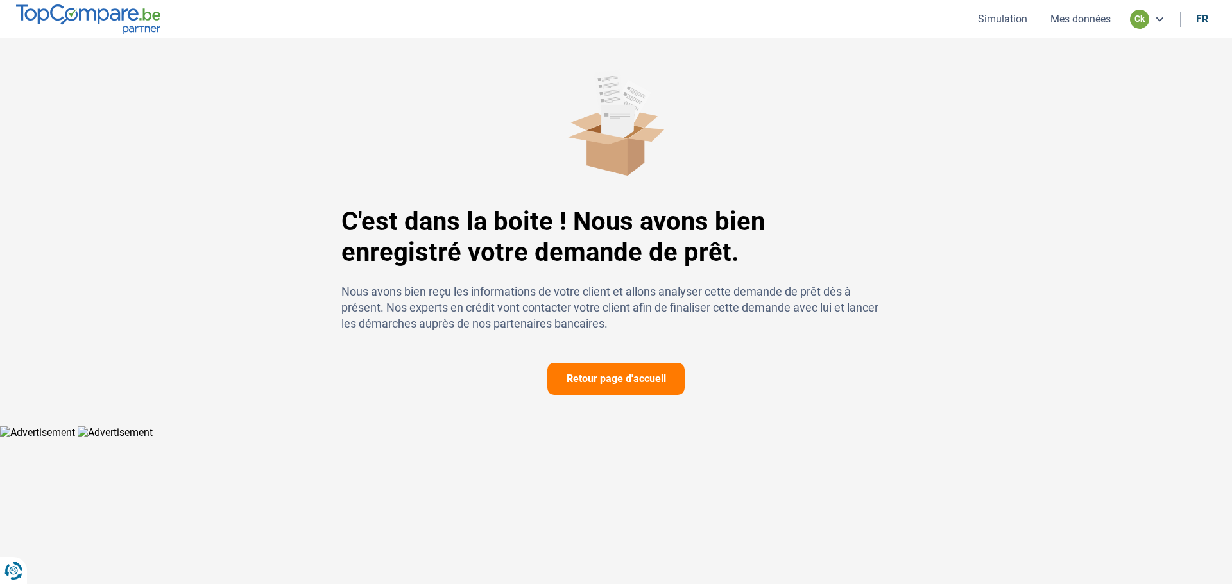
click at [613, 385] on button "Retour page d'accueil" at bounding box center [615, 379] width 137 height 32
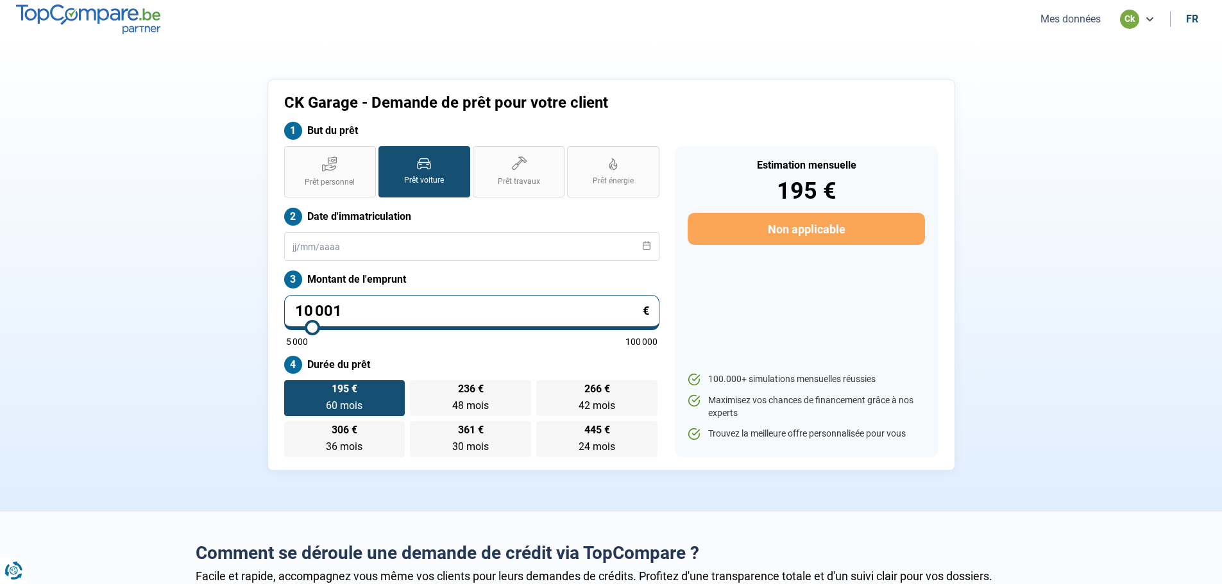
click at [1110, 500] on section "CK Garage - Demande de prêt pour votre client But du prêt Prêt personnel Prêt v…" at bounding box center [611, 274] width 1222 height 473
click at [232, 26] on nav "Mes données ck fr" at bounding box center [611, 19] width 1222 height 38
